Goal: Information Seeking & Learning: Understand process/instructions

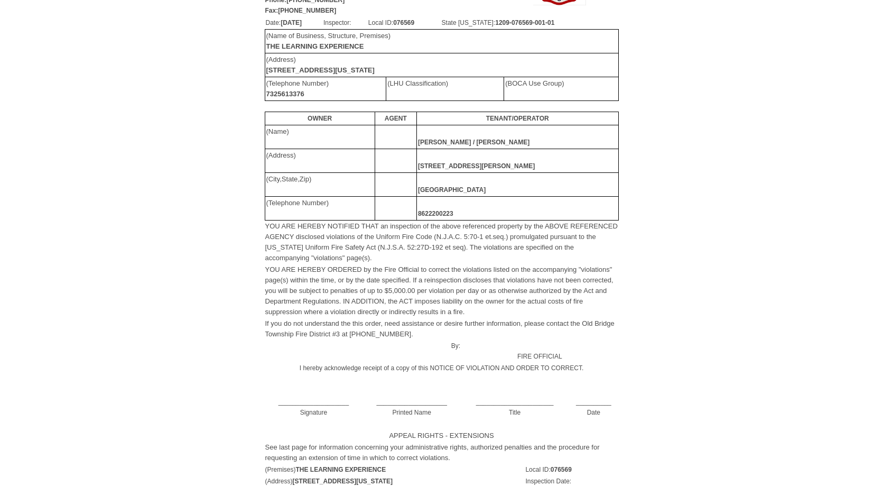
scroll to position [105, 0]
click at [382, 252] on td "YOU ARE HEREBY NOTIFIED THAT an inspection of the above referenced property by …" at bounding box center [442, 240] width 354 height 43
click at [753, 232] on div "[GEOGRAPHIC_DATA][STREET_ADDRESS] Phone:[PHONE_NUMBER] Fax:[PHONE_NUMBER] NOTIC…" at bounding box center [442, 206] width 862 height 513
click at [317, 224] on font "YOU ARE HEREBY NOTIFIED THAT an inspection of the above referenced property by …" at bounding box center [441, 241] width 353 height 40
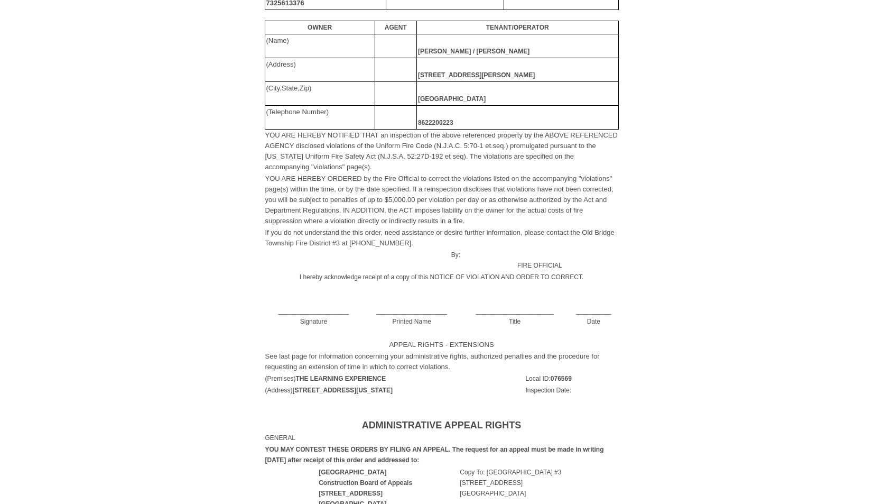
scroll to position [201, 0]
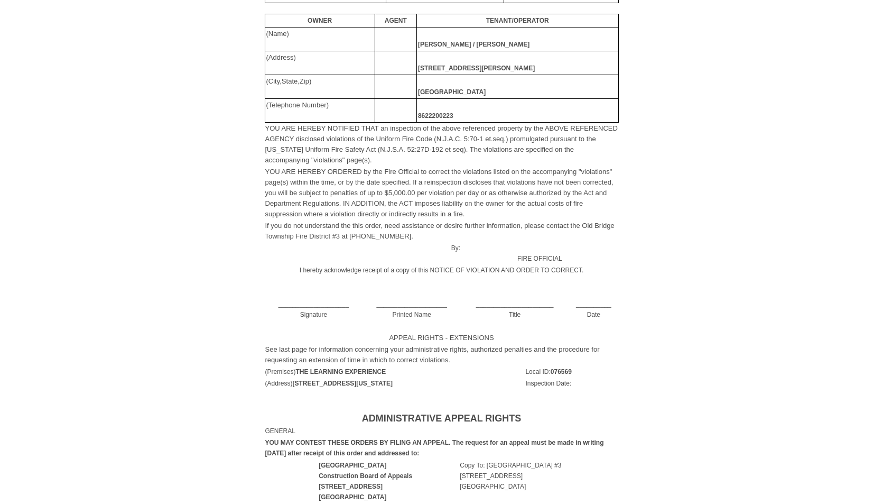
click at [267, 169] on font "YOU ARE HEREBY ORDERED by the Fire Official to correct the violations listed on…" at bounding box center [439, 193] width 348 height 50
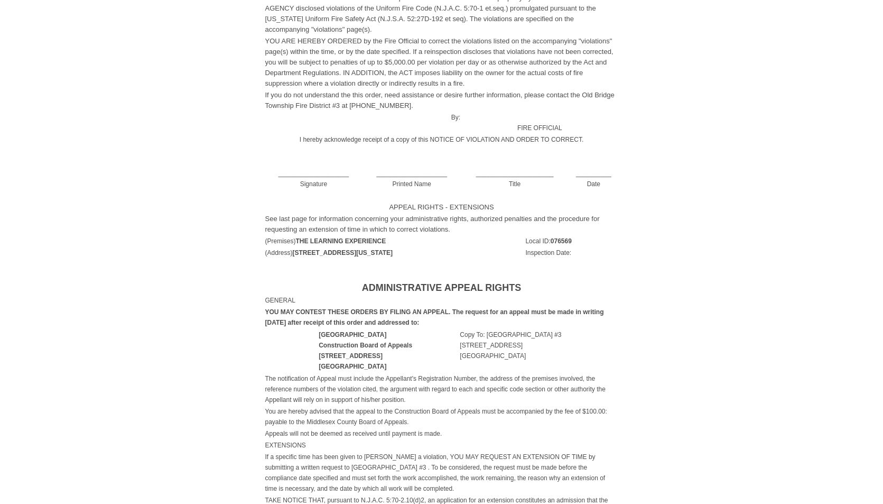
scroll to position [383, 0]
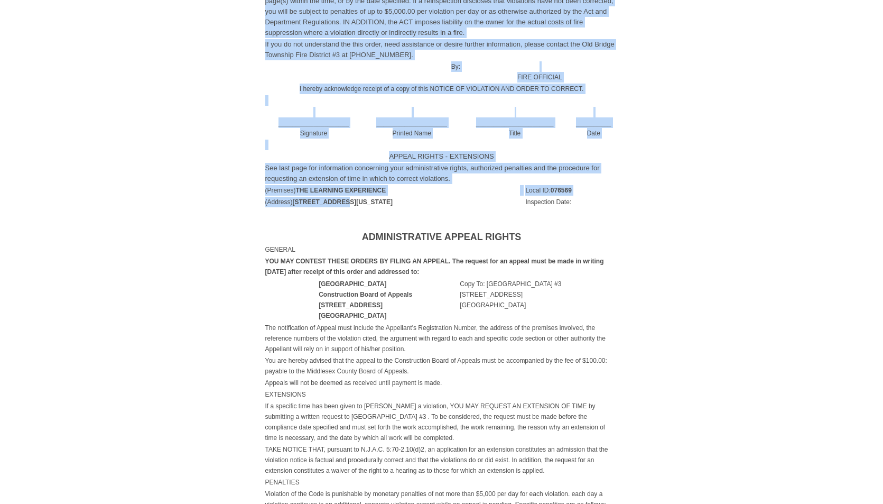
drag, startPoint x: 260, startPoint y: 168, endPoint x: 377, endPoint y: 198, distance: 120.5
click at [377, 198] on td "[GEOGRAPHIC_DATA][STREET_ADDRESS] Phone:[PHONE_NUMBER] Fax:[PHONE_NUMBER] NOTIC…" at bounding box center [442, 246] width 862 height 1148
click at [418, 196] on td "(Address) [STREET_ADDRESS][US_STATE]" at bounding box center [392, 202] width 255 height 12
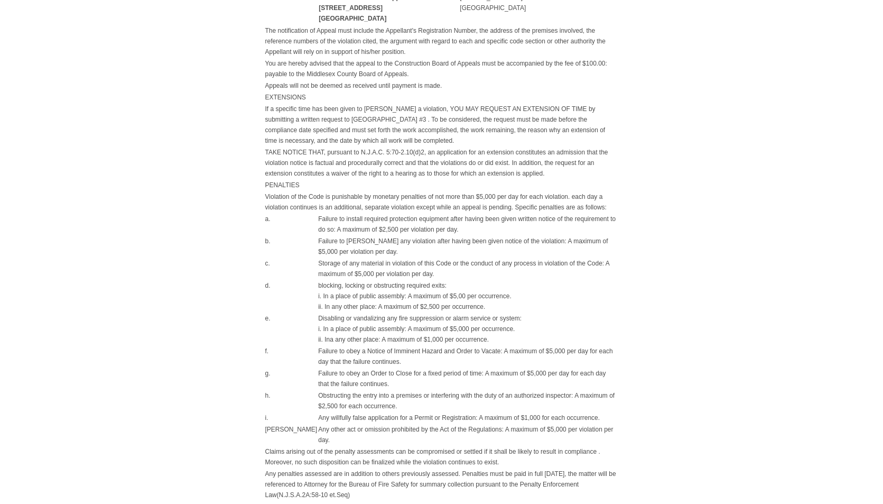
scroll to position [683, 0]
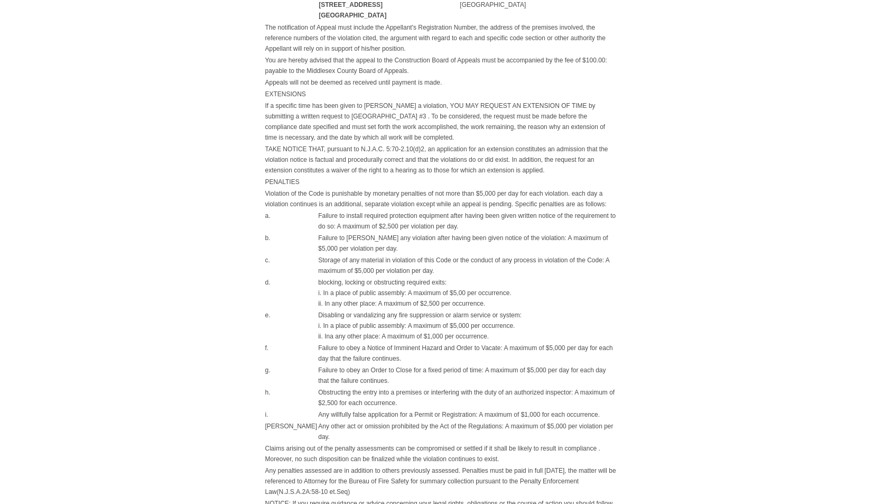
click at [496, 180] on td "PENALTIES" at bounding box center [442, 182] width 354 height 12
click at [572, 214] on td "Failure to install required protection equipment after having been given writte…" at bounding box center [468, 221] width 301 height 22
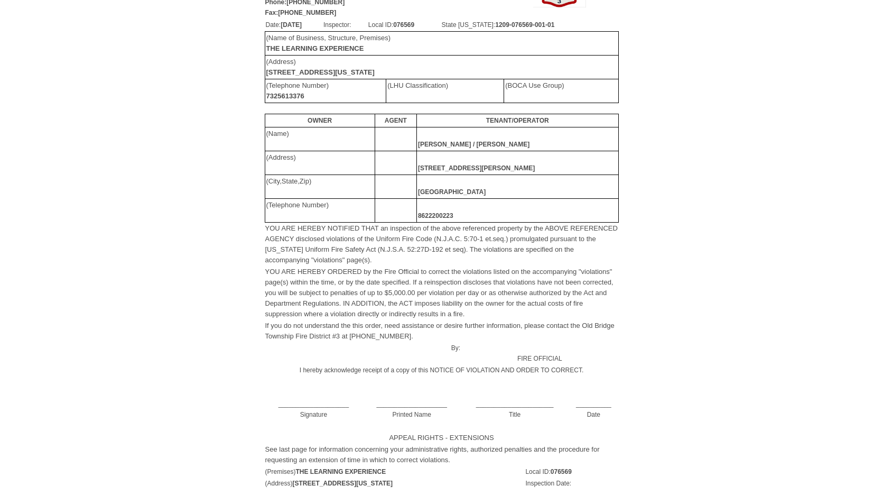
scroll to position [0, 0]
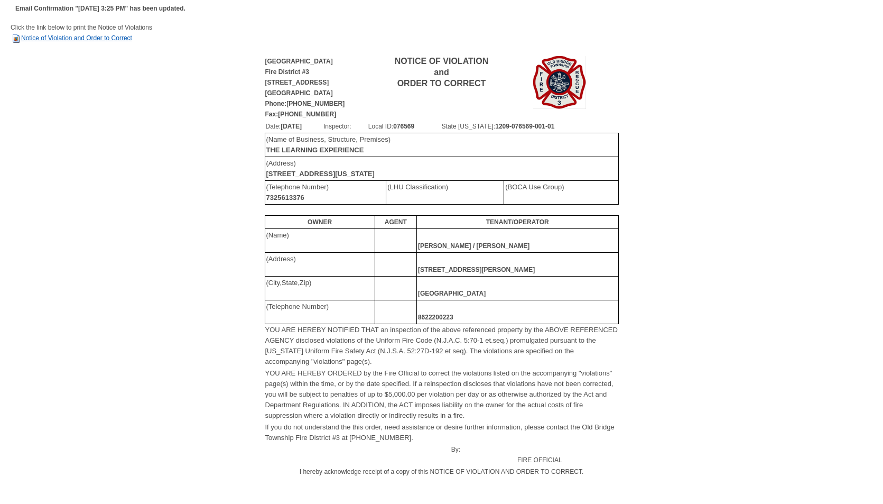
click at [87, 37] on link "Notice of Violation and Order to Correct" at bounding box center [72, 37] width 122 height 7
click at [229, 82] on div "[GEOGRAPHIC_DATA][STREET_ADDRESS] Phone:[PHONE_NUMBER] Fax:[PHONE_NUMBER] NOTIC…" at bounding box center [442, 310] width 862 height 513
